Goal: Task Accomplishment & Management: Manage account settings

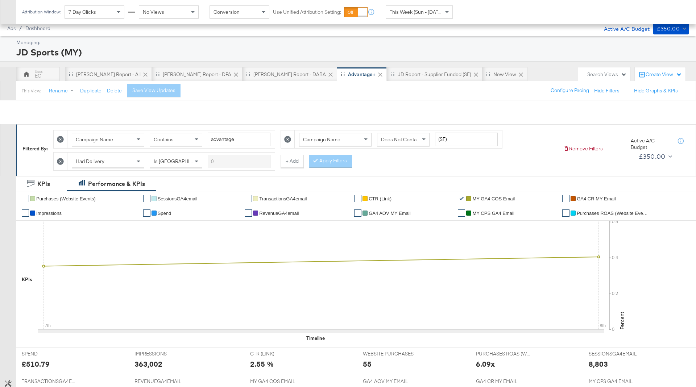
scroll to position [323, 0]
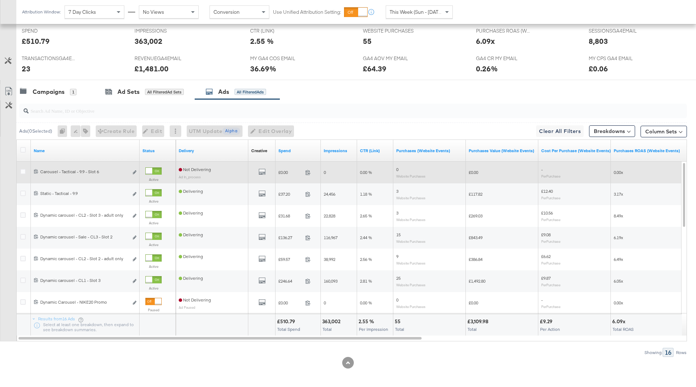
click at [266, 168] on div "All Previews" at bounding box center [261, 172] width 21 height 9
click at [263, 168] on button "All Previews" at bounding box center [262, 172] width 7 height 9
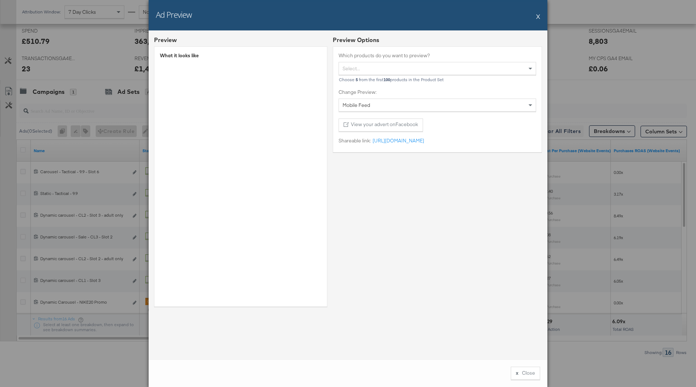
click at [537, 17] on button "X" at bounding box center [539, 16] width 4 height 15
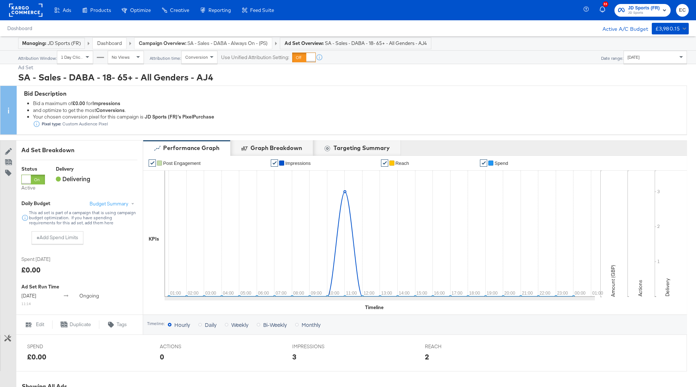
click at [639, 8] on span "JD Sports (FR)" at bounding box center [645, 8] width 32 height 8
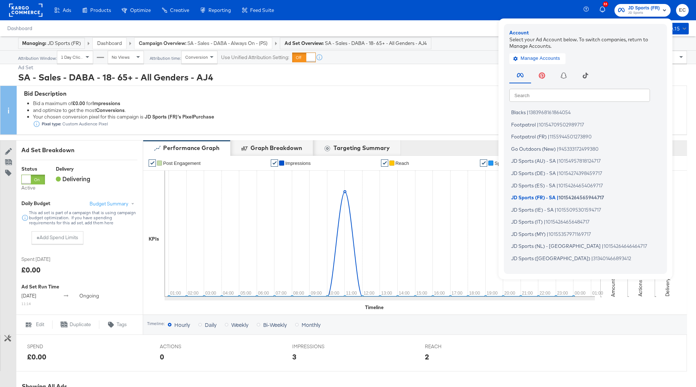
click at [531, 92] on input "text" at bounding box center [580, 95] width 141 height 13
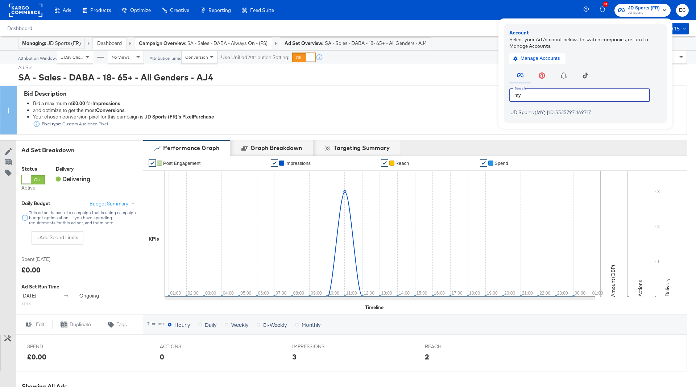
type input "my"
click at [534, 110] on span "JD Sports (MY)" at bounding box center [528, 113] width 34 height 6
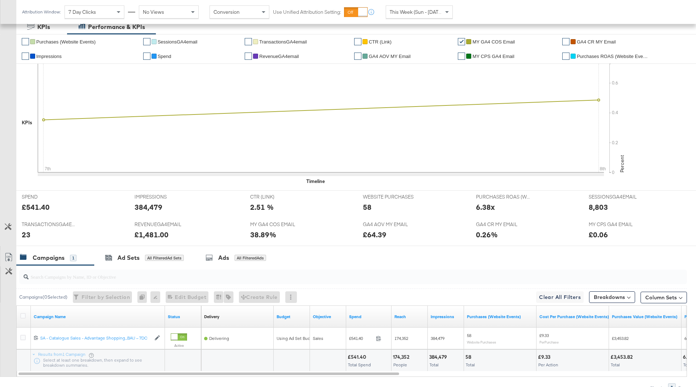
scroll to position [193, 0]
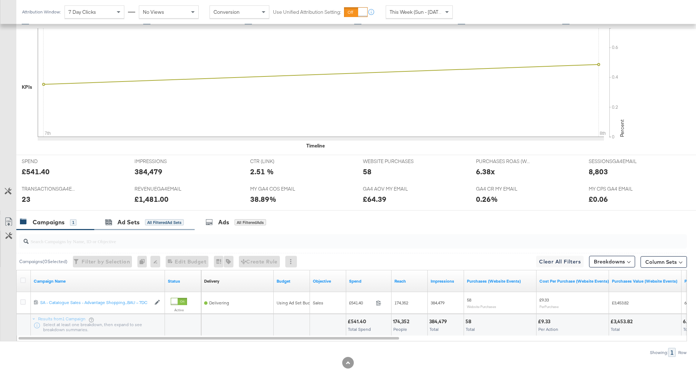
click at [157, 215] on div "Ad Sets All Filtered Ad Sets" at bounding box center [144, 223] width 100 height 16
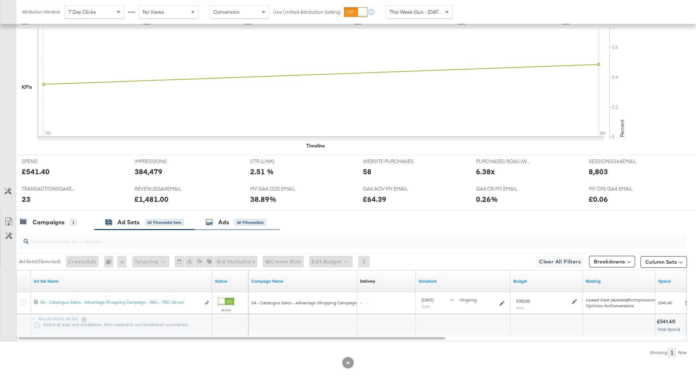
click at [248, 221] on div "All Filtered Ads" at bounding box center [251, 222] width 32 height 7
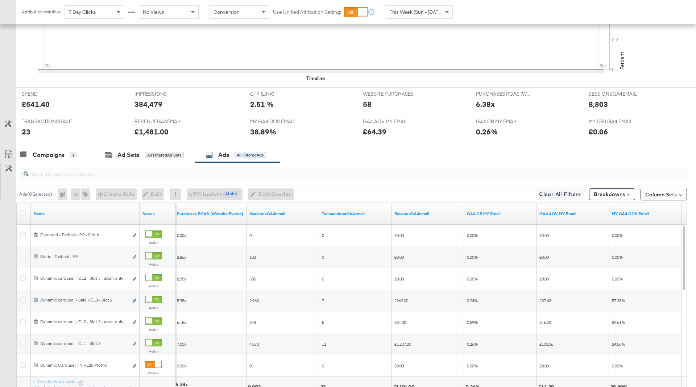
scroll to position [248, 0]
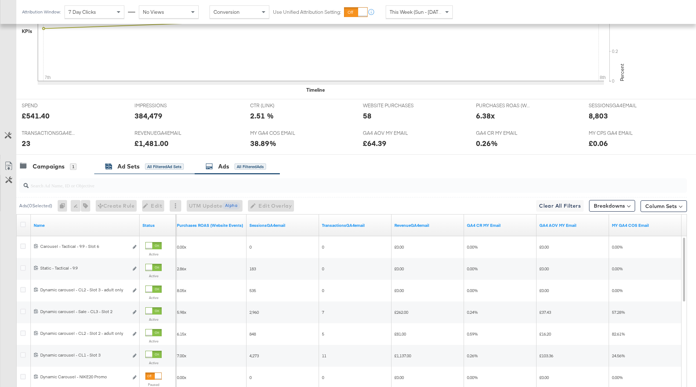
click at [134, 169] on div "Ad Sets" at bounding box center [129, 167] width 22 height 8
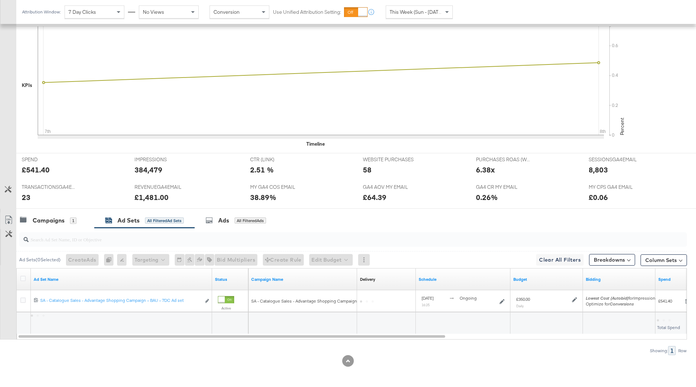
scroll to position [193, 0]
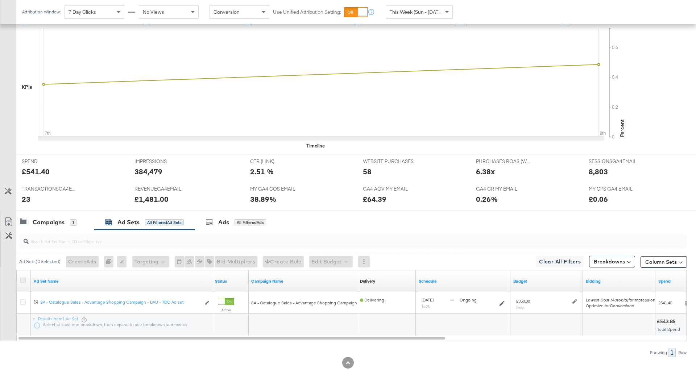
click at [20, 278] on icon at bounding box center [22, 280] width 5 height 5
click at [0, 0] on input "checkbox" at bounding box center [0, 0] width 0 height 0
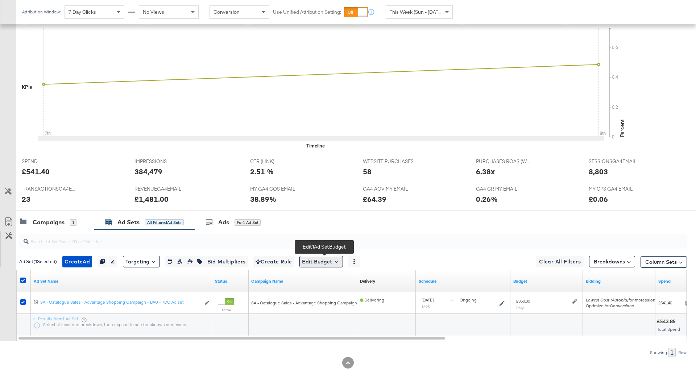
click at [324, 264] on button "Edit Budget" at bounding box center [322, 262] width 44 height 12
click at [336, 280] on span "Edit Ad Set Budget" at bounding box center [323, 280] width 41 height 9
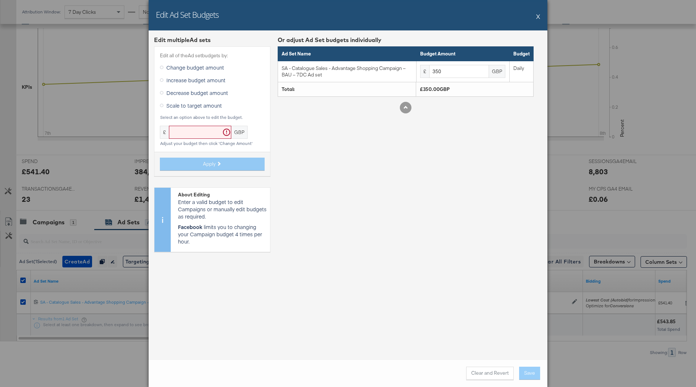
click at [186, 82] on span "Increase budget amount" at bounding box center [196, 80] width 59 height 7
click at [0, 0] on input "Increase budget amount" at bounding box center [0, 0] width 0 height 0
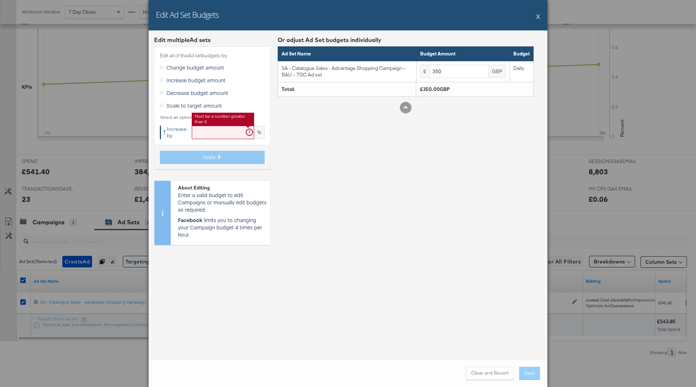
click at [201, 133] on input "text" at bounding box center [223, 132] width 62 height 13
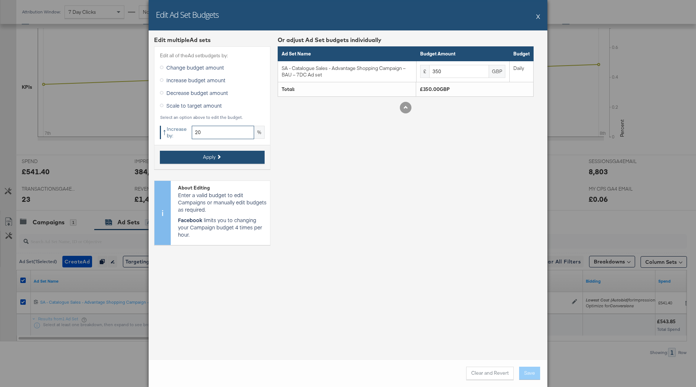
type input "20"
click at [234, 158] on button "Apply" at bounding box center [212, 157] width 105 height 13
type input "420"
click at [529, 372] on button "Save" at bounding box center [529, 373] width 21 height 13
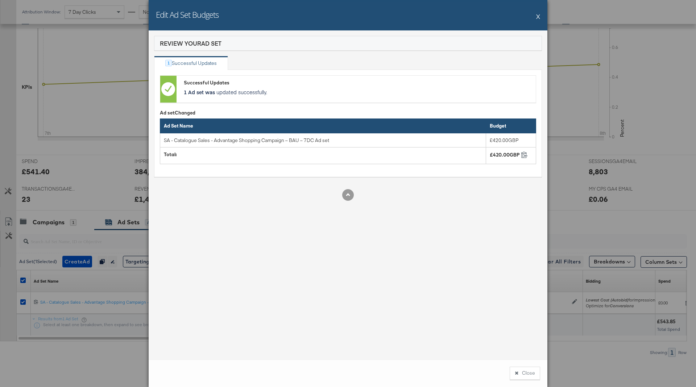
click at [538, 19] on button "X" at bounding box center [539, 16] width 4 height 15
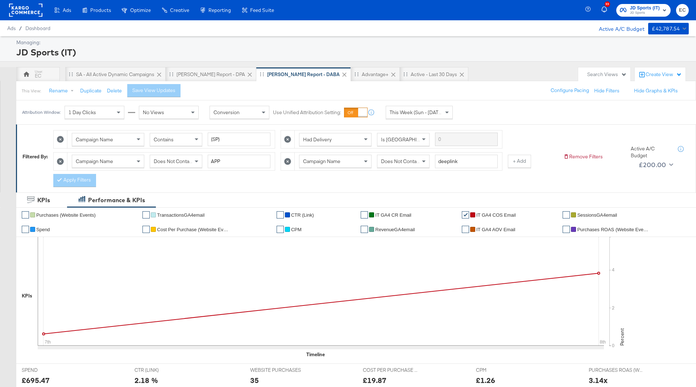
scroll to position [29, 0]
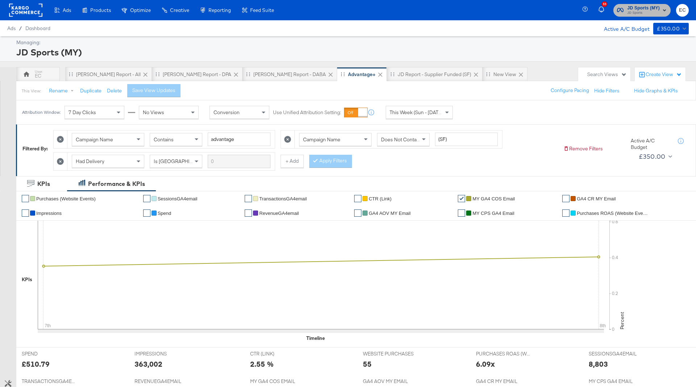
click at [656, 5] on span "JD Sports (MY)" at bounding box center [644, 8] width 33 height 8
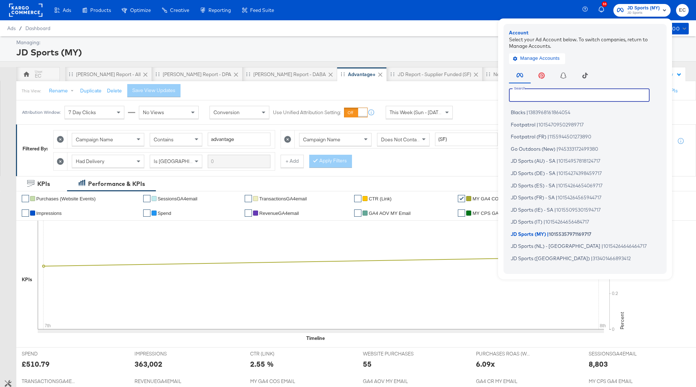
click at [553, 94] on input "text" at bounding box center [579, 95] width 141 height 13
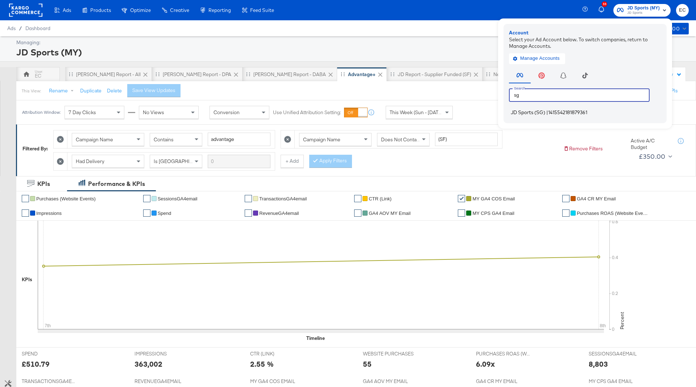
type input "sg"
click at [550, 115] on li "JD Sports (SG) | 1415542181879361" at bounding box center [587, 112] width 156 height 11
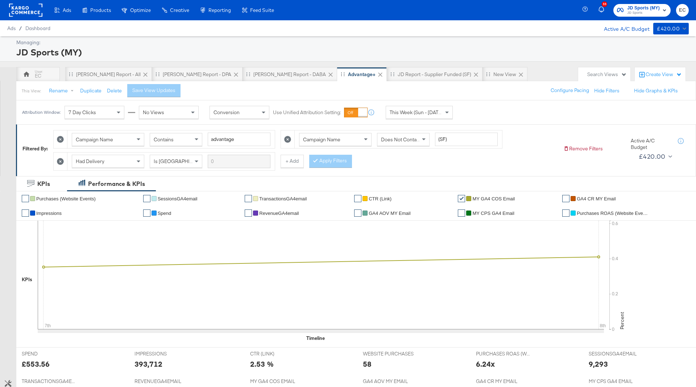
scroll to position [193, 0]
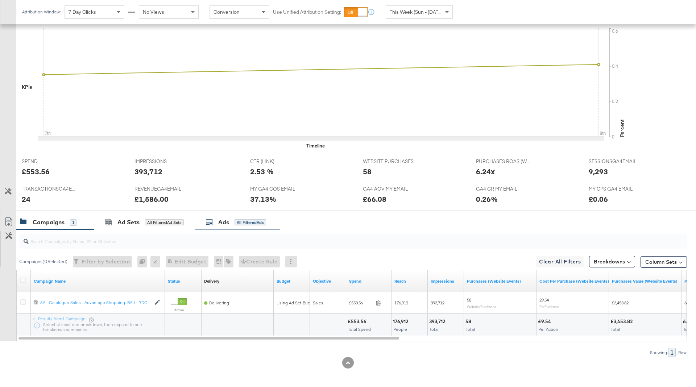
click at [240, 218] on div "Ads All Filtered Ads" at bounding box center [236, 222] width 61 height 8
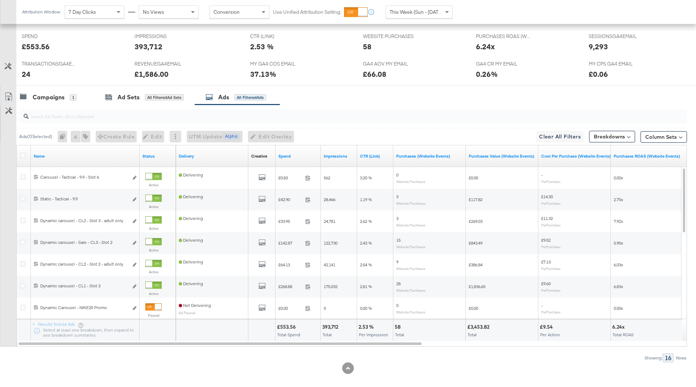
scroll to position [323, 0]
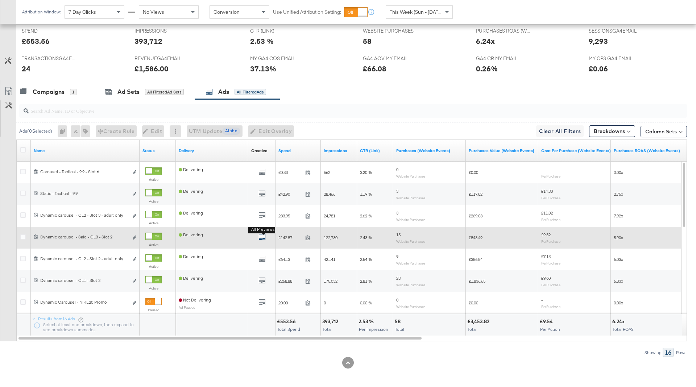
click at [260, 237] on icon "default" at bounding box center [262, 237] width 7 height 7
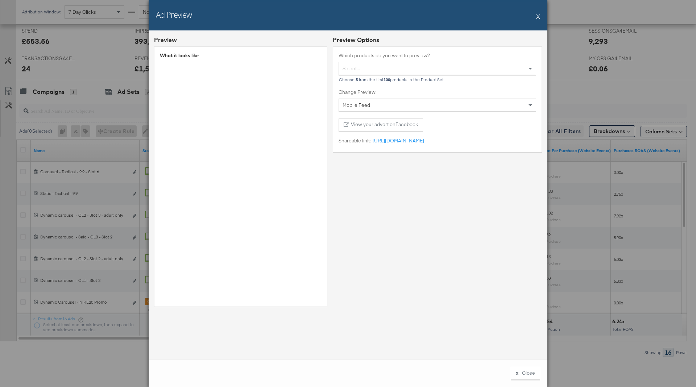
click at [537, 19] on button "X" at bounding box center [539, 16] width 4 height 15
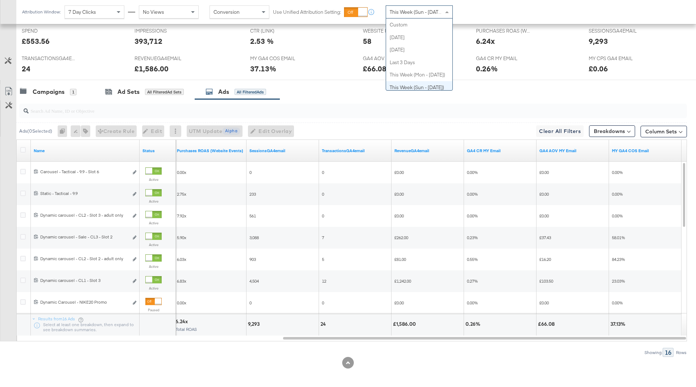
click at [434, 9] on span "This Week (Sun - [DATE])" at bounding box center [417, 12] width 54 height 7
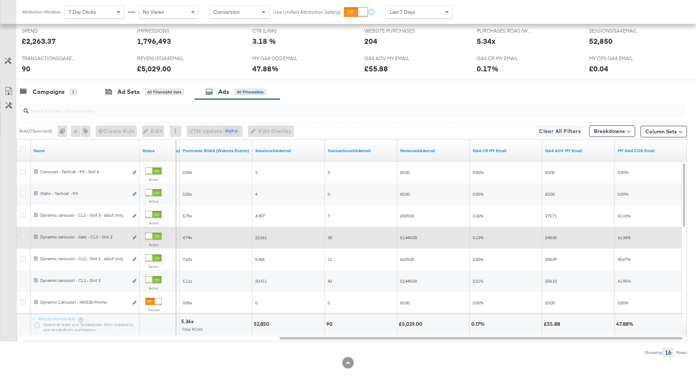
click at [22, 236] on icon at bounding box center [22, 236] width 5 height 5
click at [0, 0] on input "checkbox" at bounding box center [0, 0] width 0 height 0
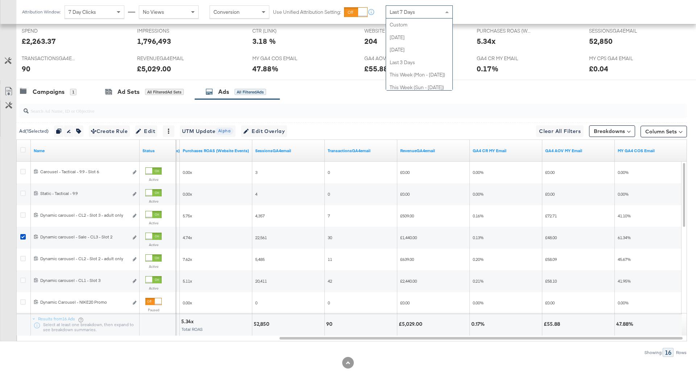
click at [400, 13] on span "Last 7 Days" at bounding box center [402, 12] width 25 height 7
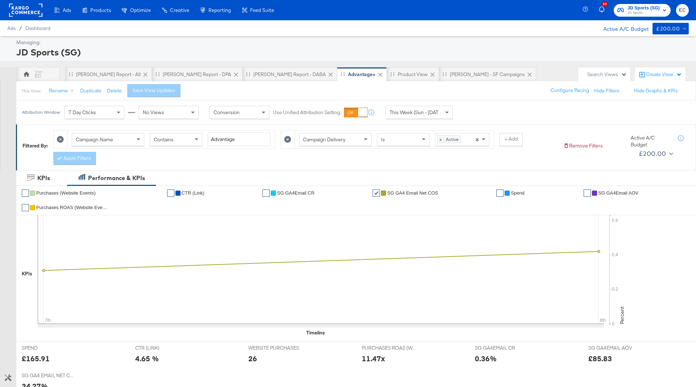
scroll to position [187, 0]
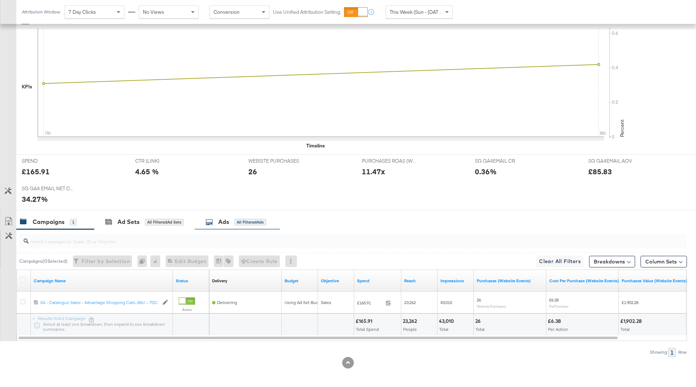
click at [235, 218] on div "Ads All Filtered Ads" at bounding box center [236, 222] width 61 height 8
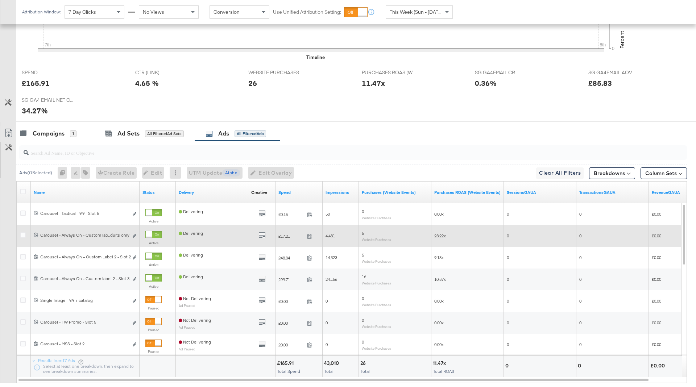
scroll to position [284, 0]
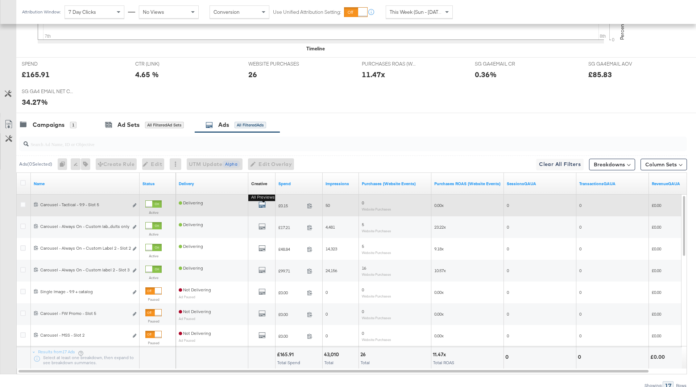
click at [265, 201] on icon "default" at bounding box center [262, 204] width 7 height 7
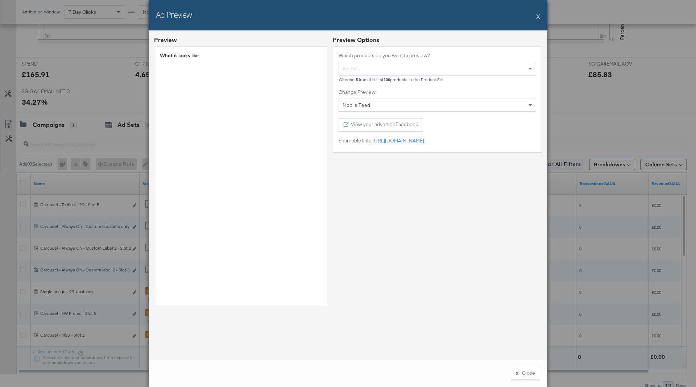
click at [540, 16] on button "X" at bounding box center [539, 16] width 4 height 15
